Goal: Task Accomplishment & Management: Manage account settings

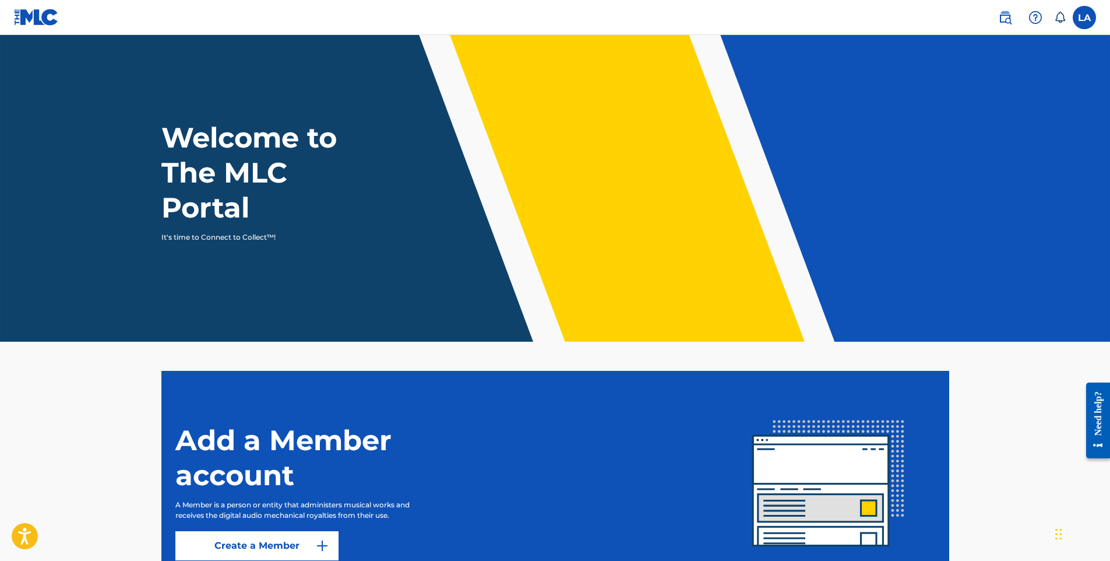
click at [1087, 24] on label at bounding box center [1084, 17] width 23 height 23
click at [1085, 17] on input "LA [PERSON_NAME] [EMAIL_ADDRESS][DOMAIN_NAME] Notification Preferences Profile …" at bounding box center [1085, 17] width 0 height 0
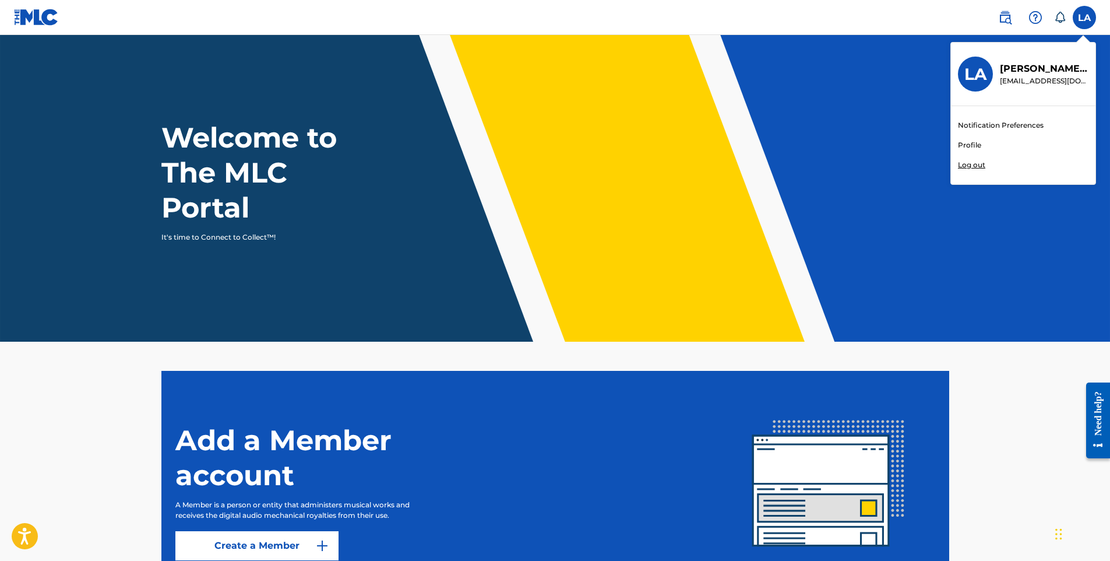
click at [970, 146] on link "Profile" at bounding box center [969, 145] width 23 height 10
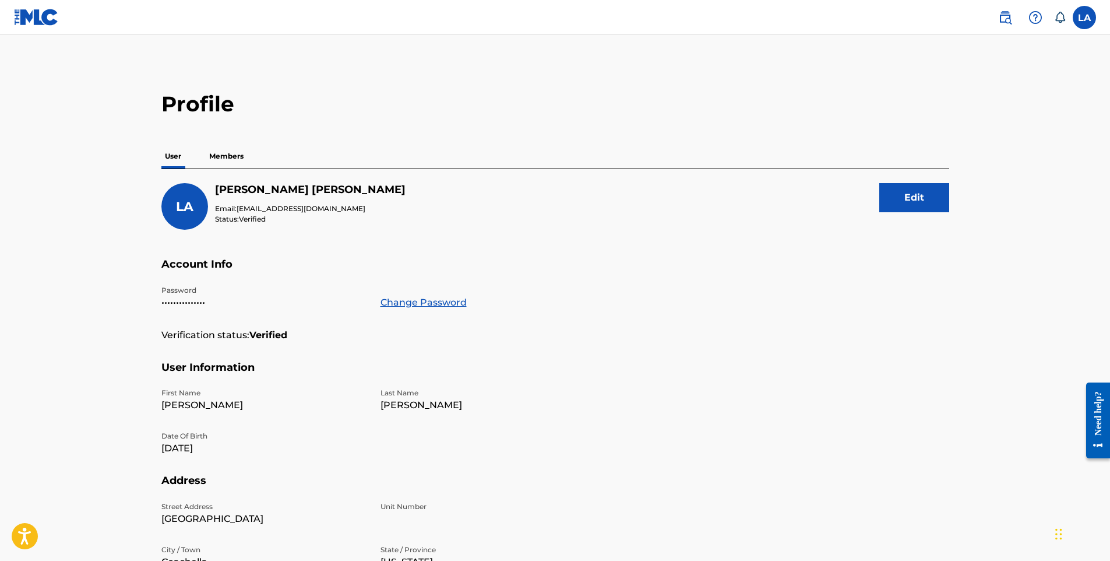
click at [224, 154] on p "Members" at bounding box center [226, 156] width 41 height 24
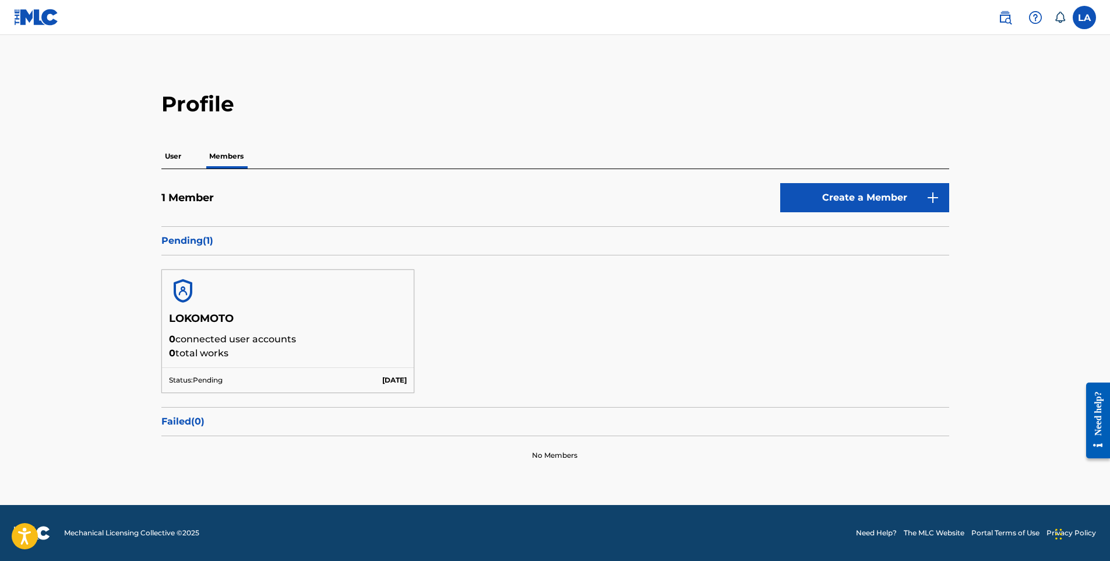
click at [181, 158] on div "User Members" at bounding box center [555, 156] width 788 height 24
click at [181, 158] on p "User" at bounding box center [172, 156] width 23 height 24
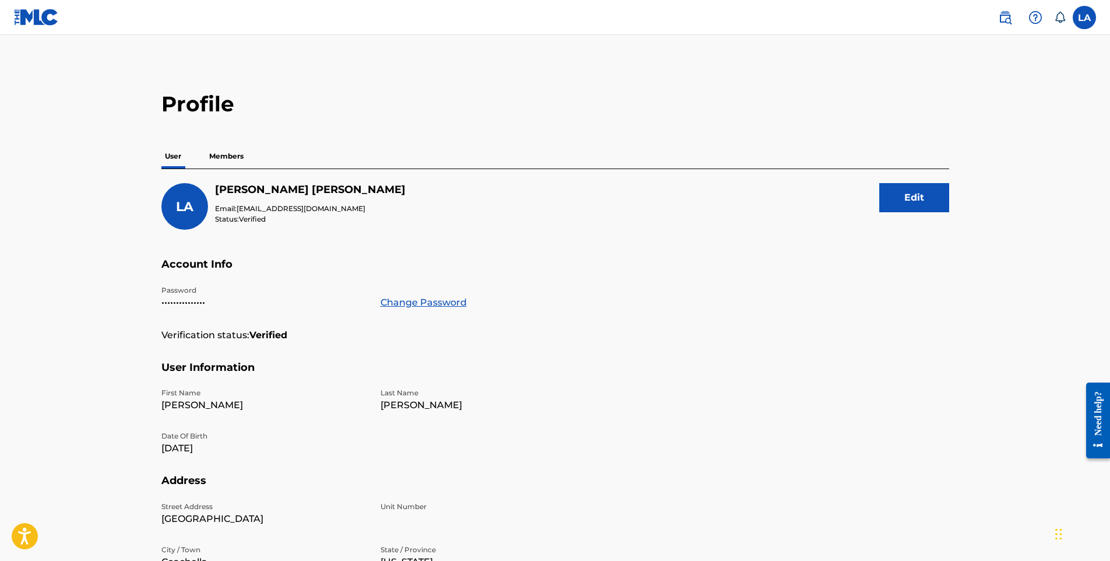
click at [224, 157] on p "Members" at bounding box center [226, 156] width 41 height 24
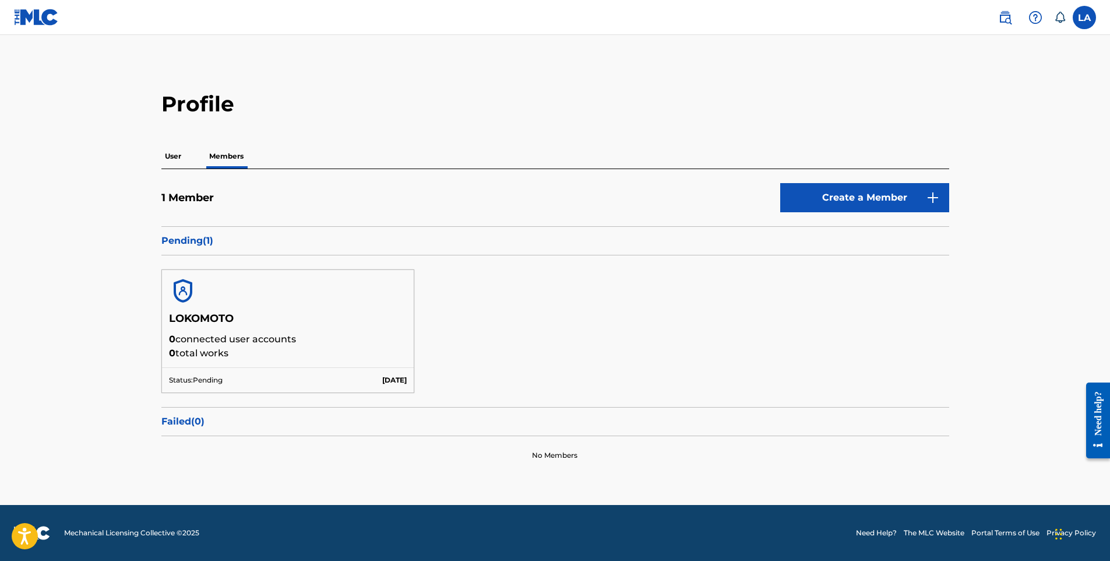
click at [175, 159] on p "User" at bounding box center [172, 156] width 23 height 24
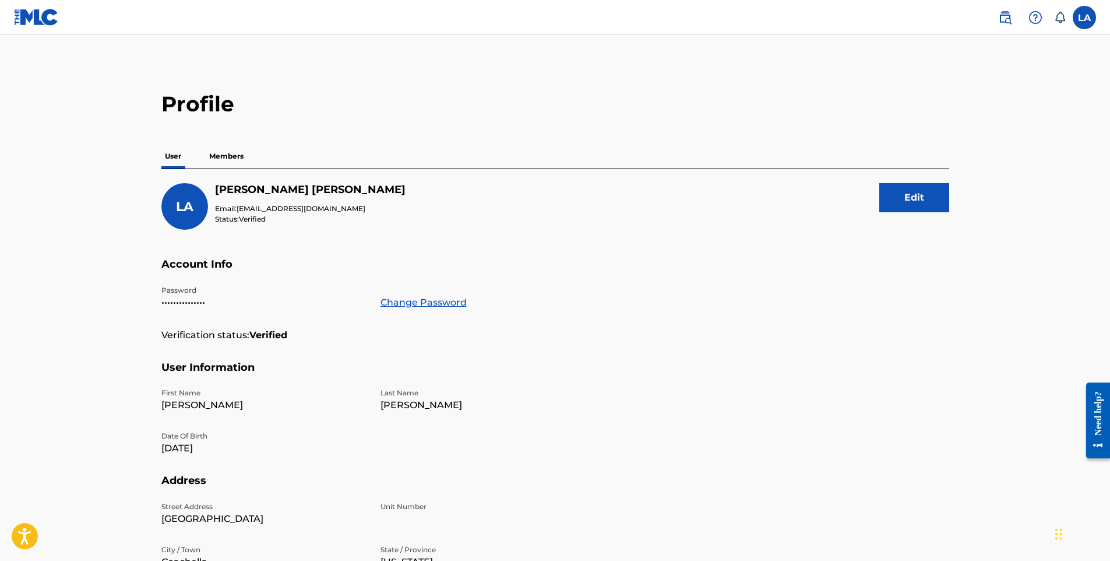
click at [338, 423] on div "First Name [PERSON_NAME] Last Name [PERSON_NAME] Date Of Birth [DEMOGRAPHIC_DAT…" at bounding box center [373, 431] width 424 height 86
click at [564, 353] on div "Verification status: Verified" at bounding box center [373, 344] width 424 height 33
click at [900, 207] on button "Edit" at bounding box center [915, 197] width 70 height 29
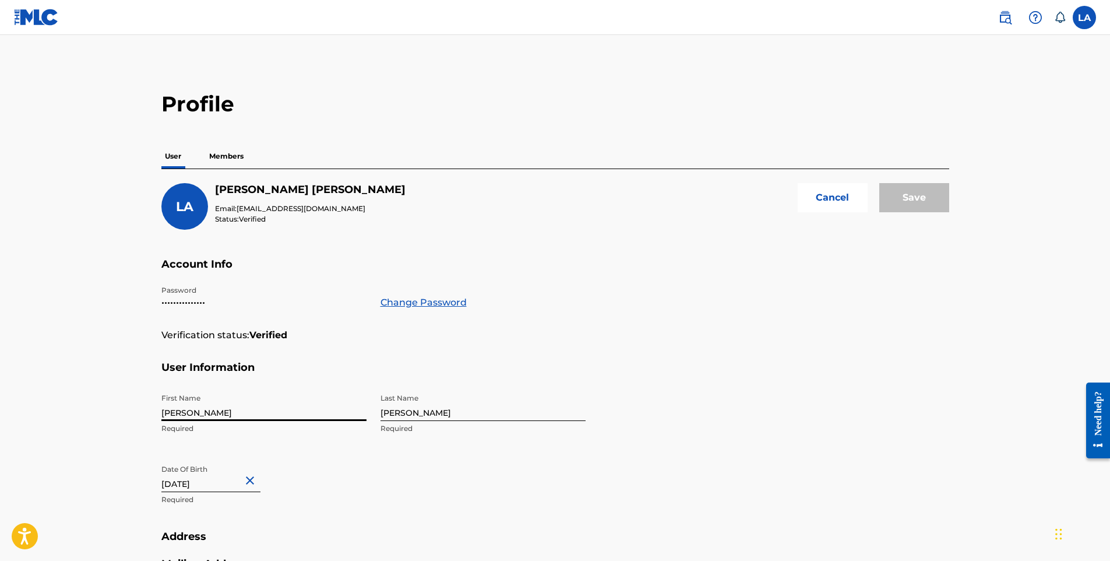
click at [220, 416] on input "[PERSON_NAME]" at bounding box center [263, 404] width 205 height 33
type input "[PERSON_NAME]"
click at [604, 400] on section "User Information First Name [PERSON_NAME] Required Last Name [PERSON_NAME] Requ…" at bounding box center [555, 446] width 788 height 170
click at [849, 416] on section "User Information First Name [PERSON_NAME] Required Last Name [PERSON_NAME] Requ…" at bounding box center [555, 446] width 788 height 170
click at [897, 208] on input "Save" at bounding box center [915, 197] width 70 height 29
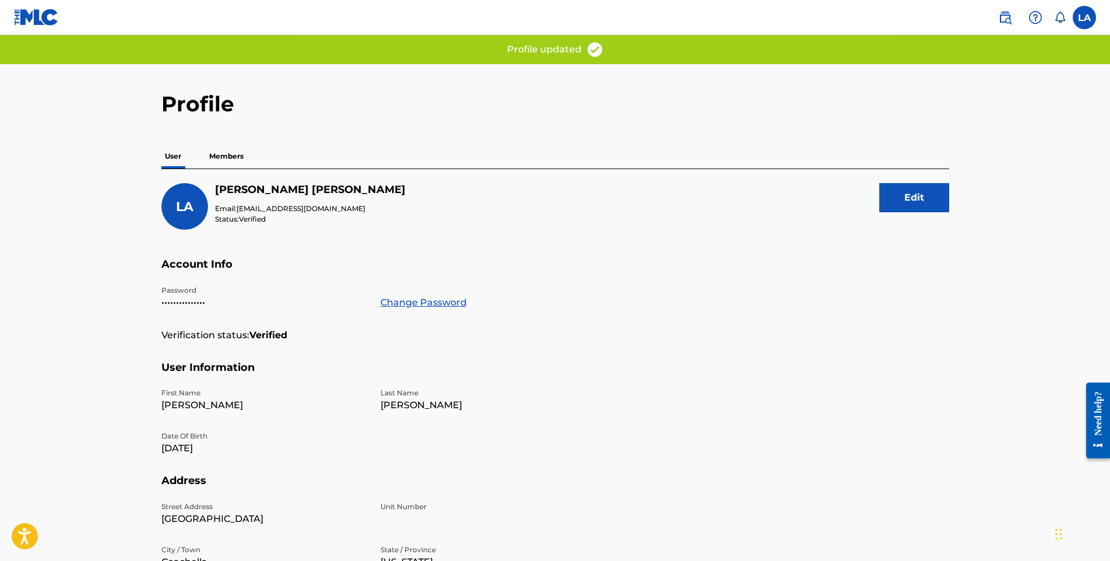
click at [233, 161] on p "Members" at bounding box center [226, 156] width 41 height 24
